Goal: Task Accomplishment & Management: Manage account settings

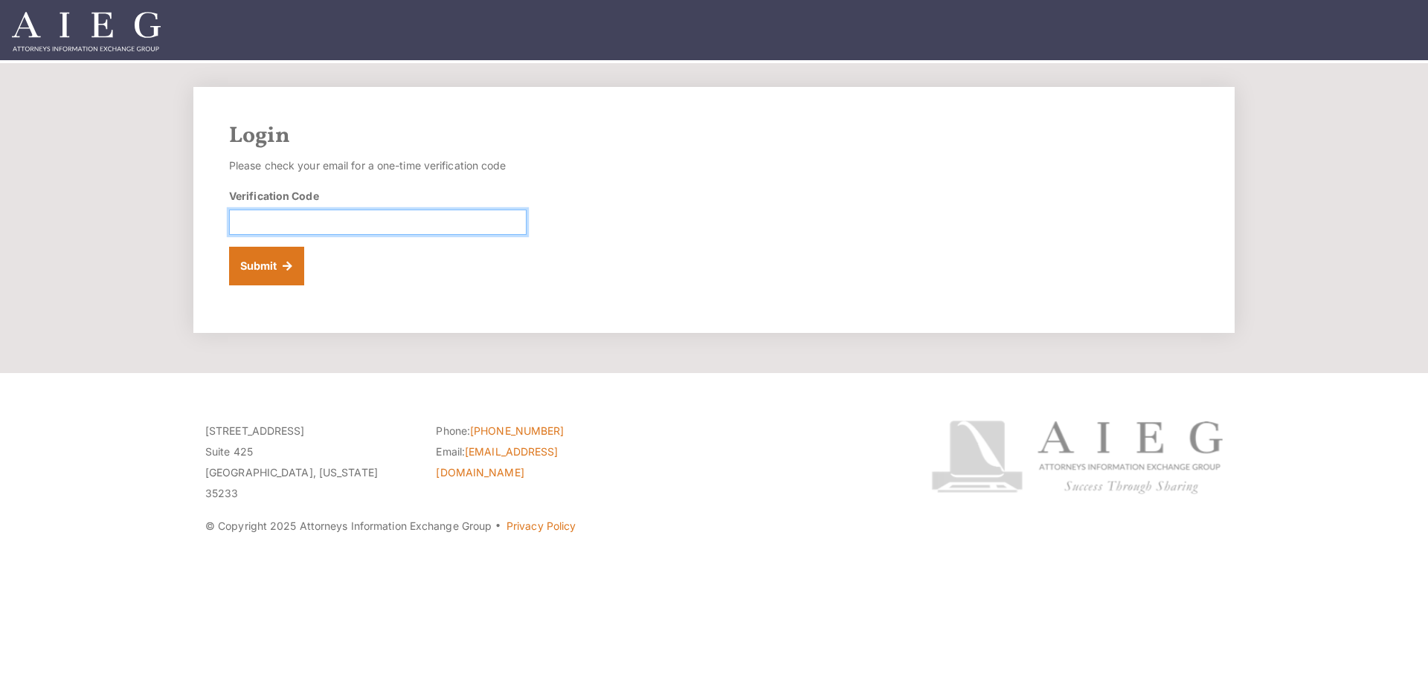
click at [402, 228] on input "Verification Code" at bounding box center [377, 222] width 297 height 25
type input "737432"
click at [268, 262] on button "Submit" at bounding box center [266, 266] width 75 height 39
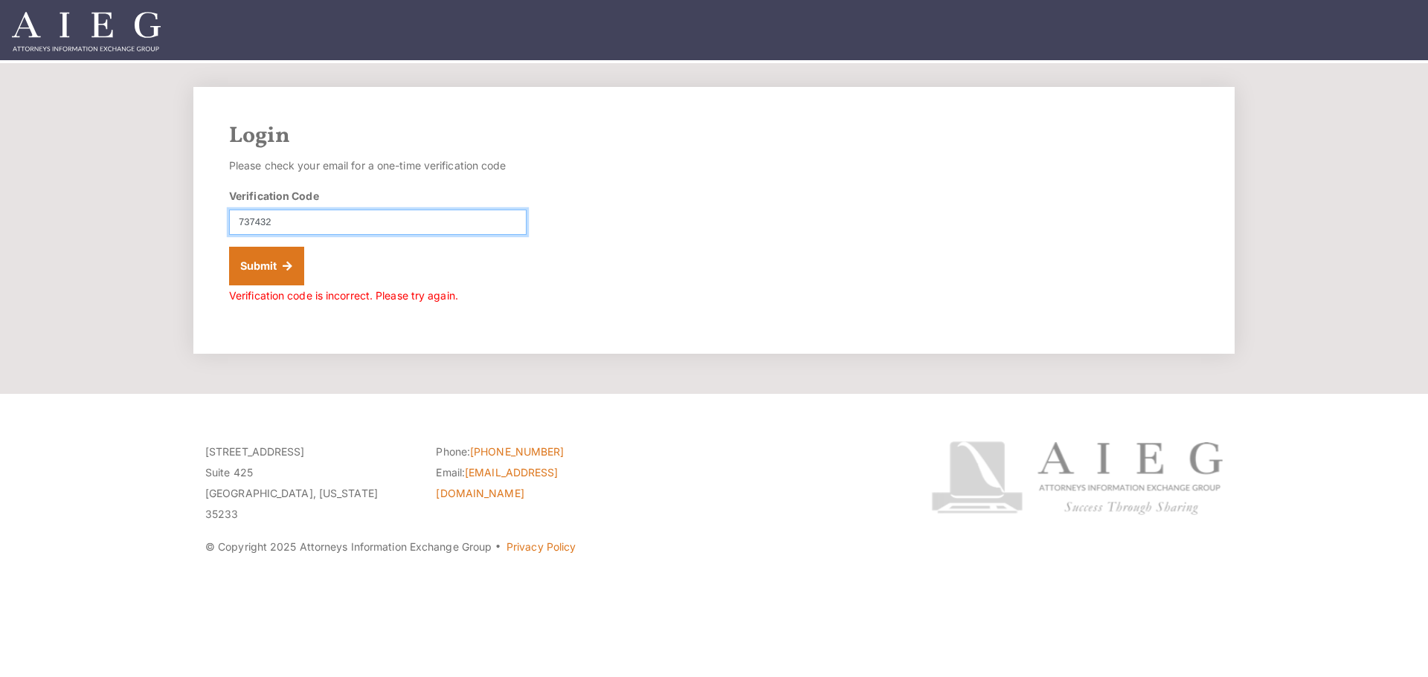
click at [378, 235] on form "Please check your email for a one-time verification code Verification Code 7374…" at bounding box center [377, 230] width 297 height 151
drag, startPoint x: 286, startPoint y: 224, endPoint x: 194, endPoint y: 226, distance: 91.5
click at [194, 227] on div "Login Please check your email for a one-time verification code Verification Cod…" at bounding box center [713, 220] width 1041 height 267
paste input "317567"
type input "317567"
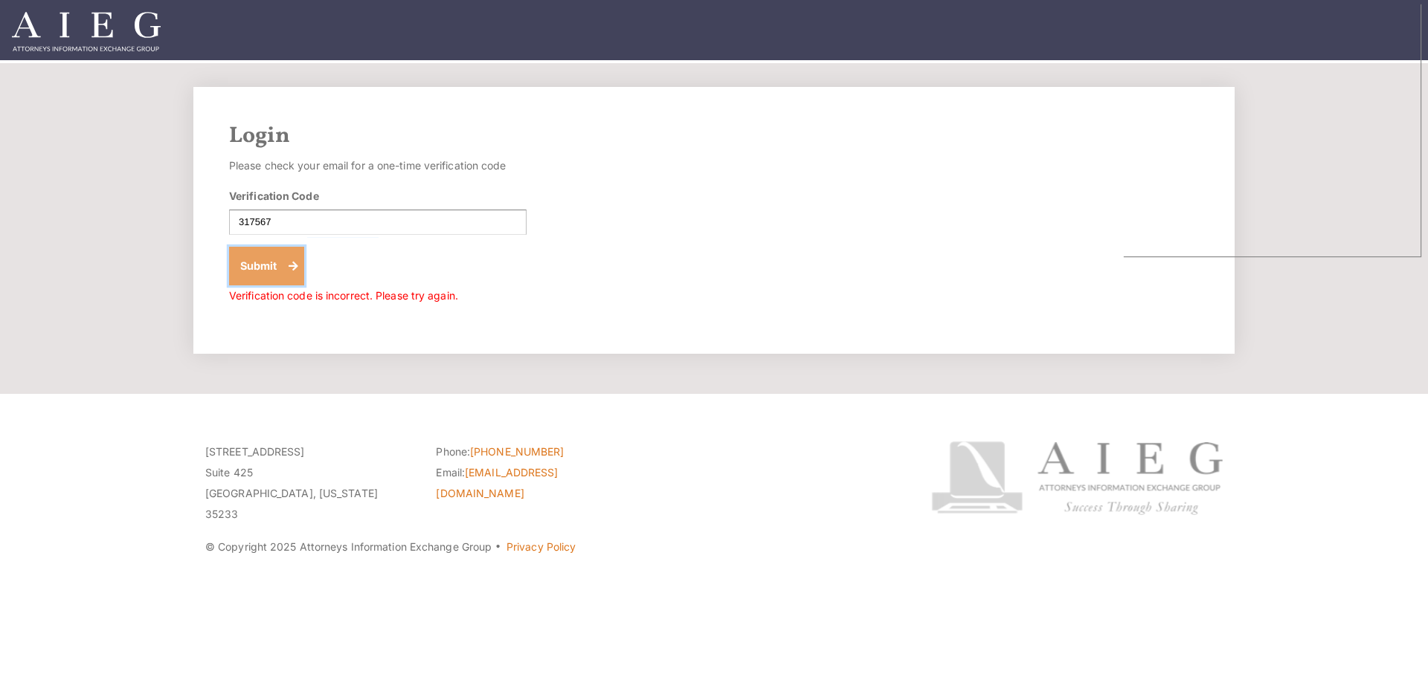
click at [269, 268] on button "Submit" at bounding box center [266, 266] width 75 height 39
